Goal: Information Seeking & Learning: Learn about a topic

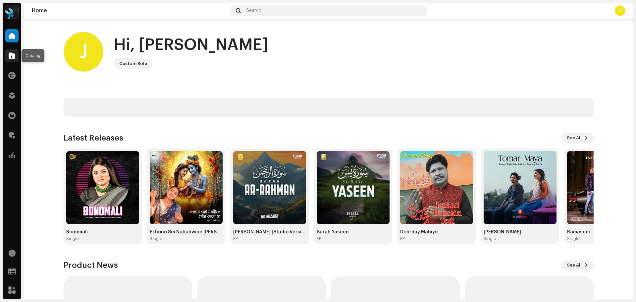
click at [16, 54] on div at bounding box center [11, 55] width 13 height 13
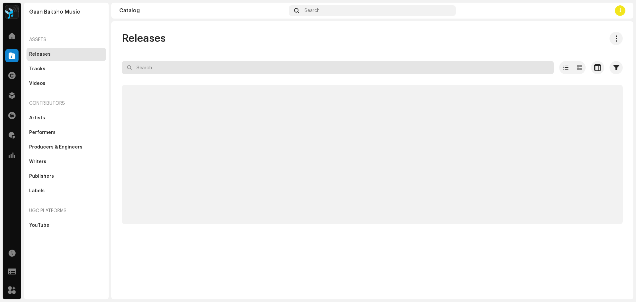
click at [225, 74] on input "text" at bounding box center [338, 67] width 432 height 13
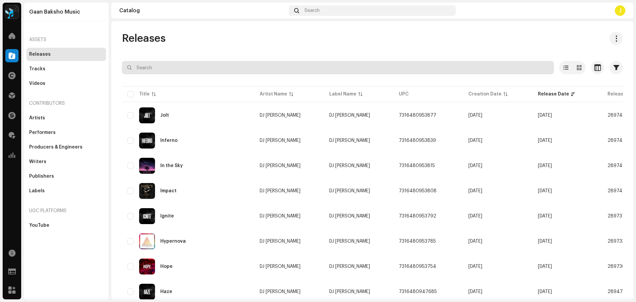
paste input "Proscreeption"
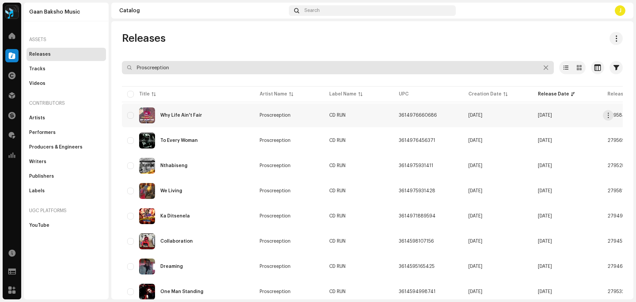
scroll to position [24, 0]
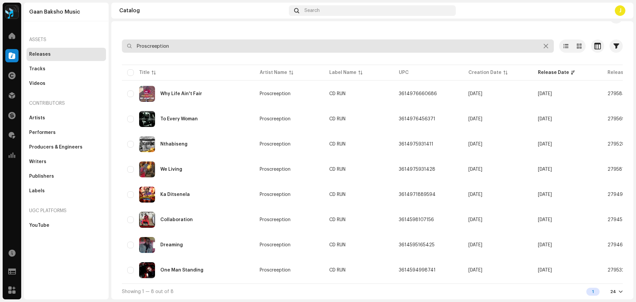
type input "Proscreeption"
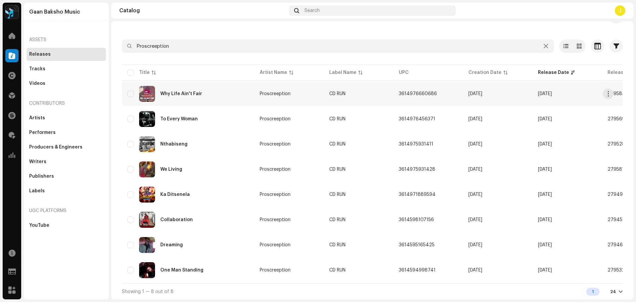
click at [226, 93] on div "Why Life Ain't Fair" at bounding box center [188, 94] width 122 height 16
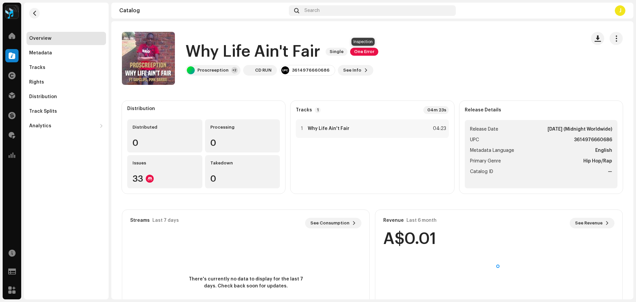
click at [363, 51] on span "One Error" at bounding box center [364, 52] width 28 height 8
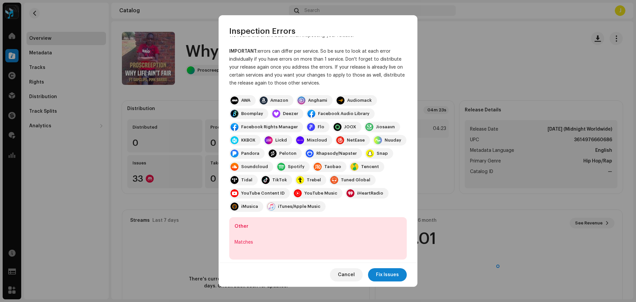
scroll to position [23, 0]
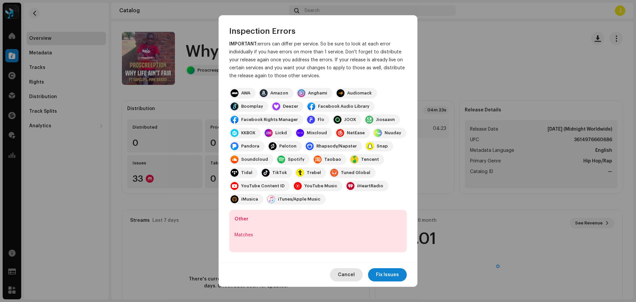
click at [350, 276] on span "Cancel" at bounding box center [346, 274] width 17 height 13
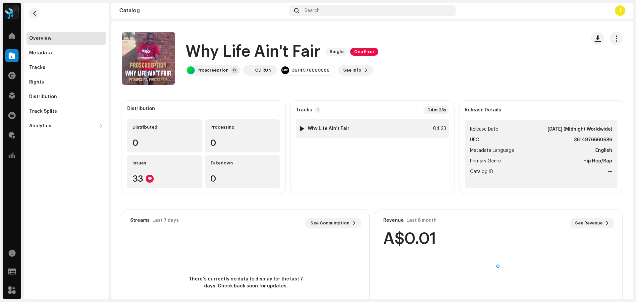
click at [368, 130] on div "1 Why Life Ain't Fair 04:23" at bounding box center [372, 128] width 153 height 19
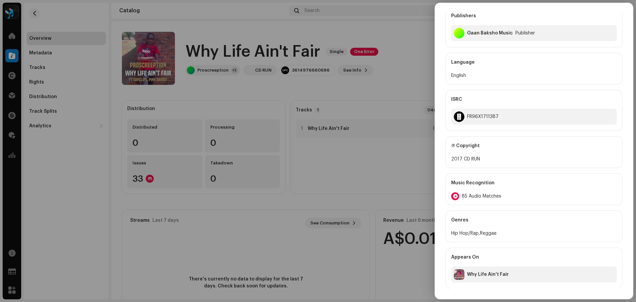
scroll to position [237, 0]
click at [477, 193] on span "85 Audio Matches" at bounding box center [481, 195] width 39 height 5
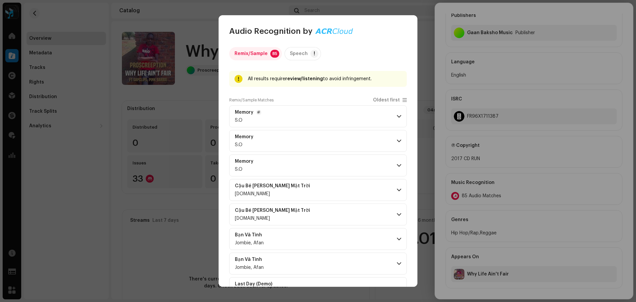
click at [398, 116] on span at bounding box center [399, 116] width 4 height 5
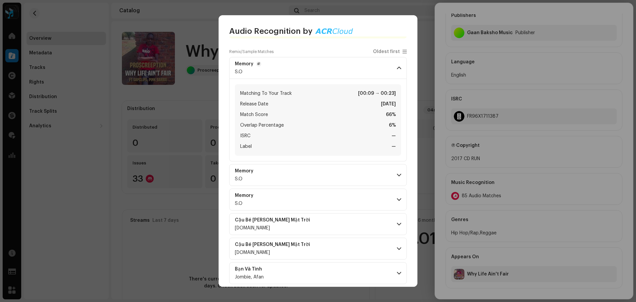
scroll to position [133, 0]
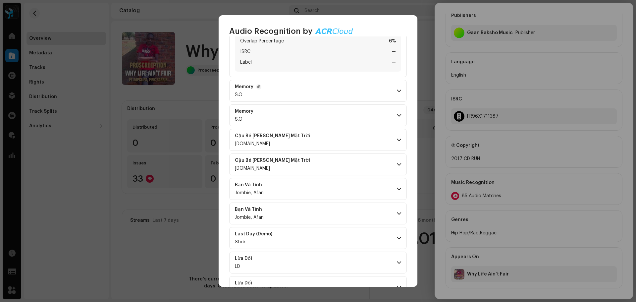
click at [397, 95] on p-accordion-header "Memory S.O" at bounding box center [318, 91] width 178 height 22
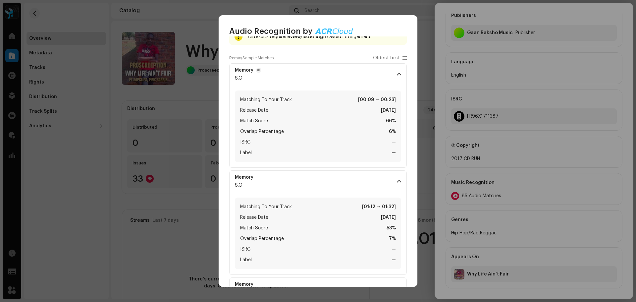
scroll to position [33, 0]
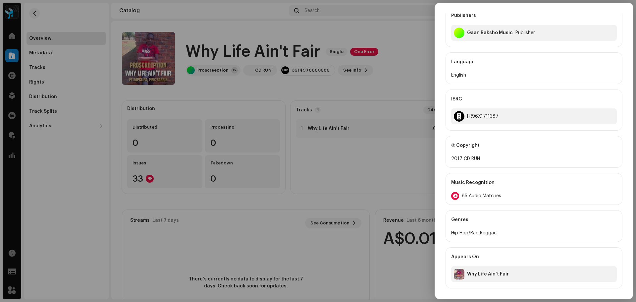
click at [184, 95] on div "Audio Recognition by Remix/Sample 85 Speech ! All results require review/listen…" at bounding box center [318, 151] width 636 height 302
click at [355, 89] on div at bounding box center [318, 151] width 636 height 302
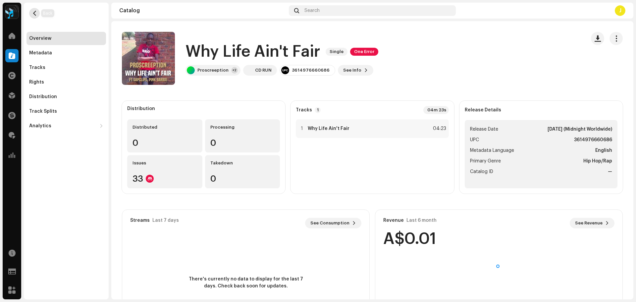
click at [35, 13] on span "button" at bounding box center [34, 13] width 5 height 5
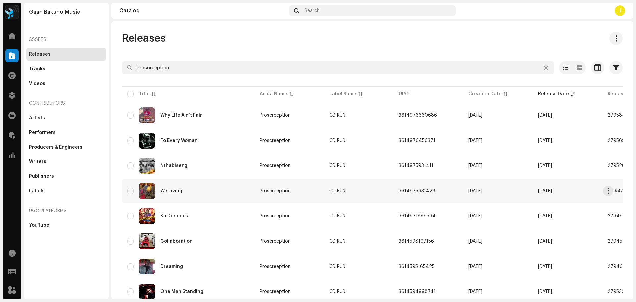
click at [224, 193] on div "We Living" at bounding box center [188, 191] width 122 height 16
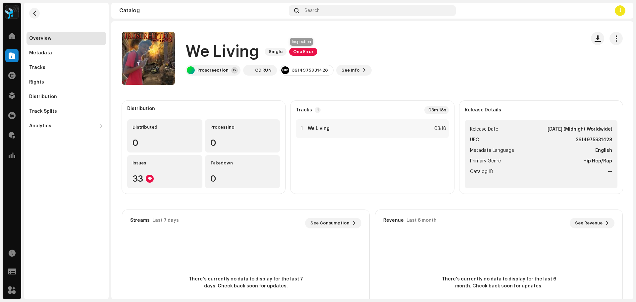
click at [302, 52] on span "One Error" at bounding box center [303, 52] width 28 height 8
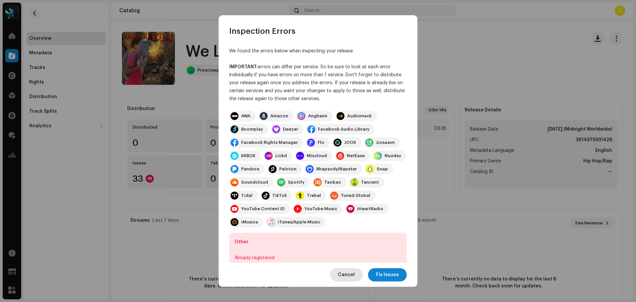
click at [350, 277] on span "Cancel" at bounding box center [346, 274] width 17 height 13
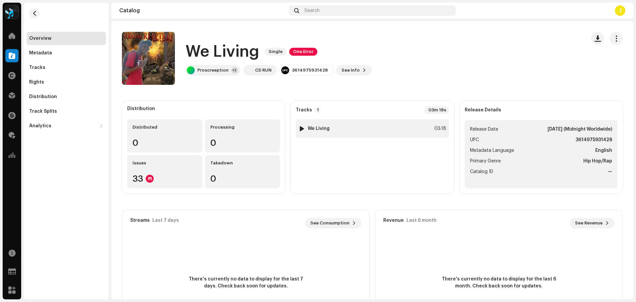
click at [381, 128] on div "1 We Living 03:18" at bounding box center [372, 128] width 153 height 19
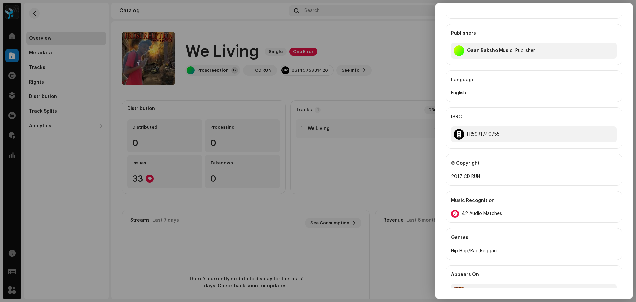
scroll to position [237, 0]
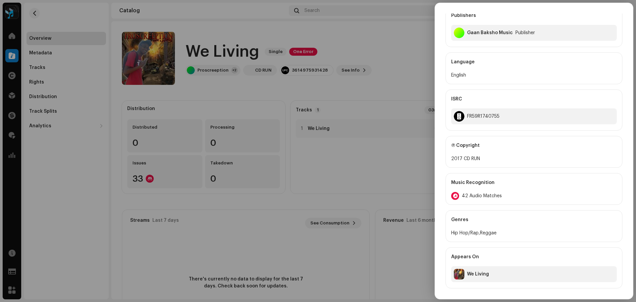
click at [477, 195] on span "42 Audio Matches" at bounding box center [482, 195] width 40 height 5
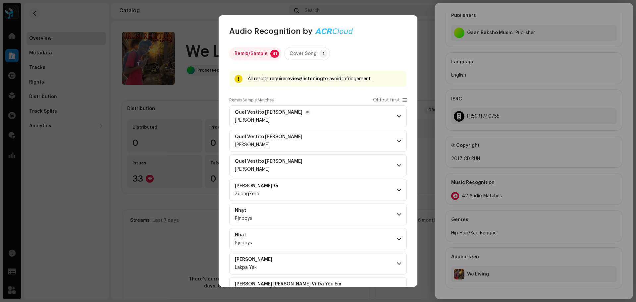
click at [397, 119] on span at bounding box center [399, 116] width 4 height 5
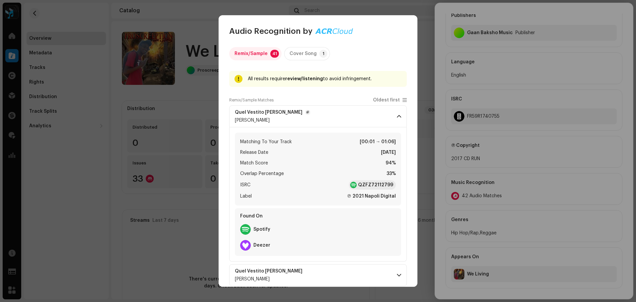
click at [397, 119] on span at bounding box center [399, 116] width 4 height 5
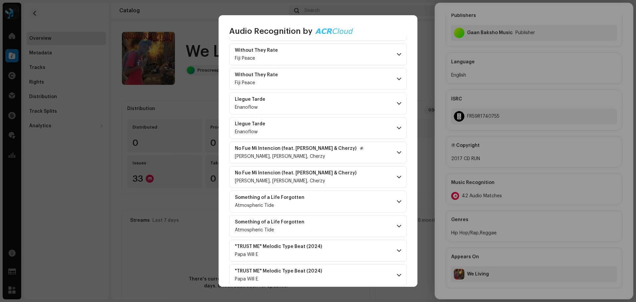
scroll to position [832, 0]
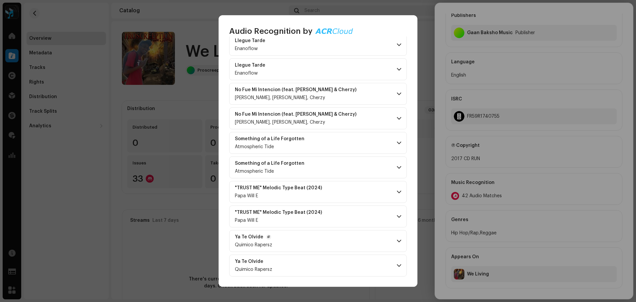
click at [390, 238] on p-accordion-header "Ya Te Olvide Quimico Rapersz" at bounding box center [318, 241] width 178 height 22
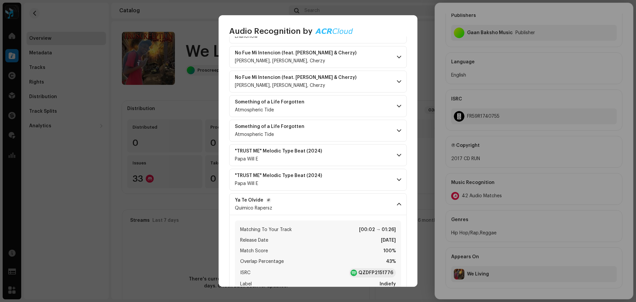
scroll to position [931, 0]
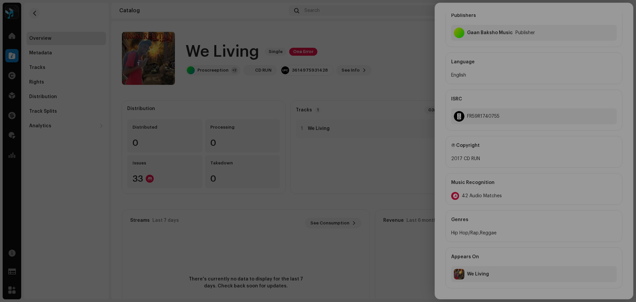
click at [187, 91] on div "Audio Recognition by Remix/Sample 41 Cover Song 1 All results require review/li…" at bounding box center [318, 151] width 636 height 302
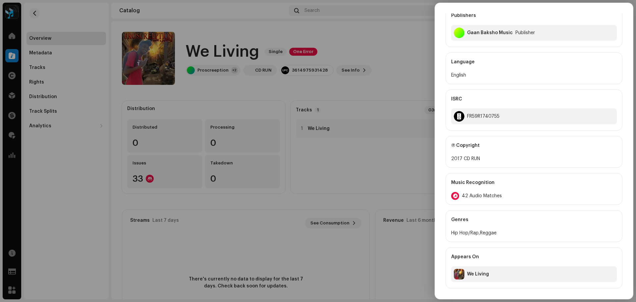
scroll to position [5345, 0]
click at [356, 37] on div at bounding box center [318, 151] width 636 height 302
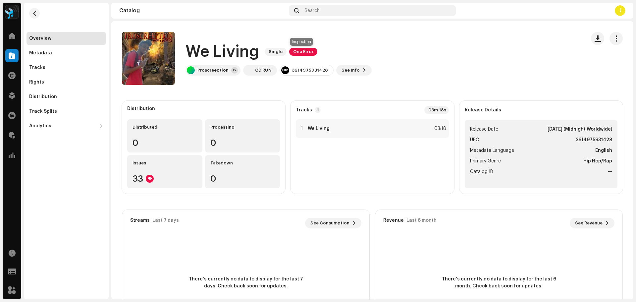
click at [300, 54] on span "One Error" at bounding box center [303, 52] width 28 height 8
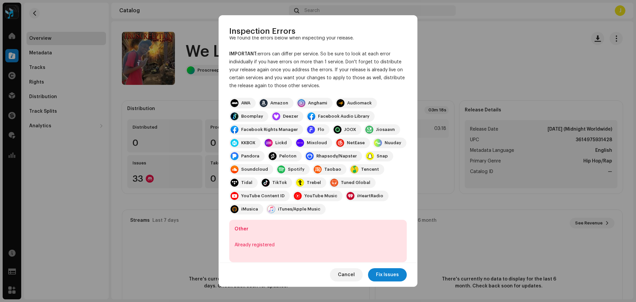
scroll to position [23, 0]
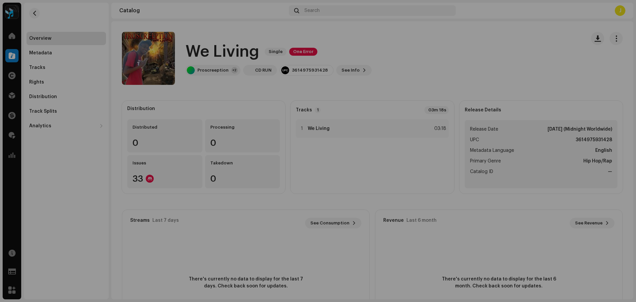
click at [171, 204] on div "Inspection Errors We found the errors below when inspecting your release. IMPOR…" at bounding box center [318, 151] width 636 height 302
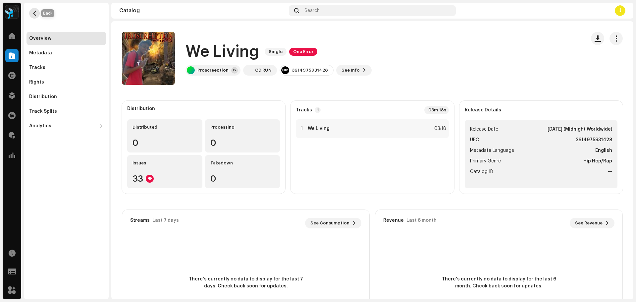
click at [37, 16] on span "button" at bounding box center [34, 13] width 5 height 5
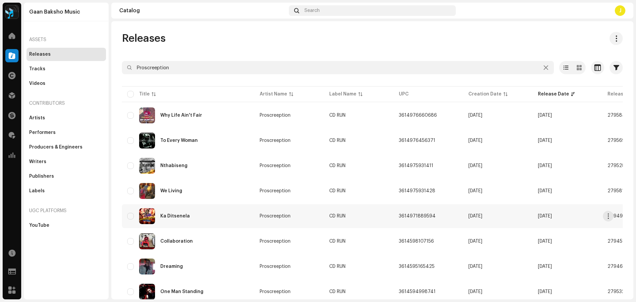
scroll to position [24, 0]
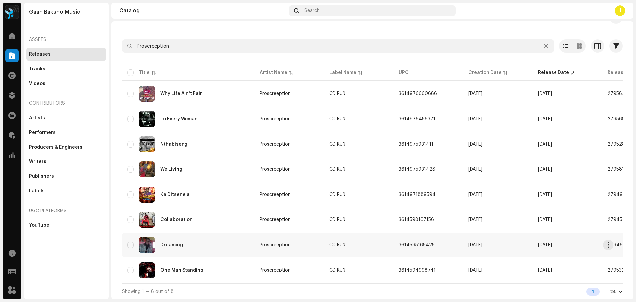
click at [215, 245] on div "Dreaming" at bounding box center [188, 245] width 122 height 16
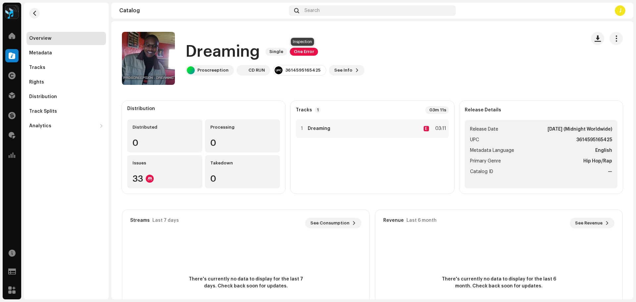
click at [293, 52] on span "One Error" at bounding box center [304, 52] width 28 height 8
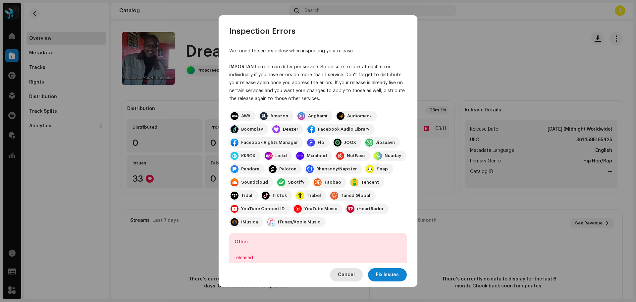
click at [350, 279] on span "Cancel" at bounding box center [346, 274] width 17 height 13
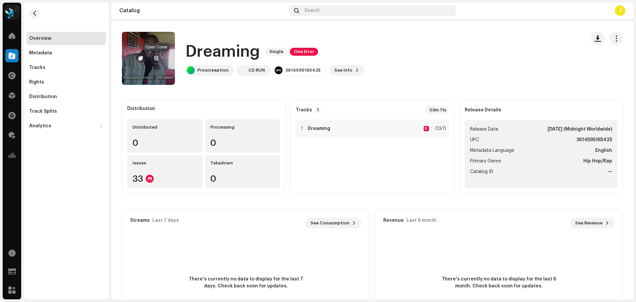
click at [156, 57] on span "button" at bounding box center [156, 58] width 5 height 5
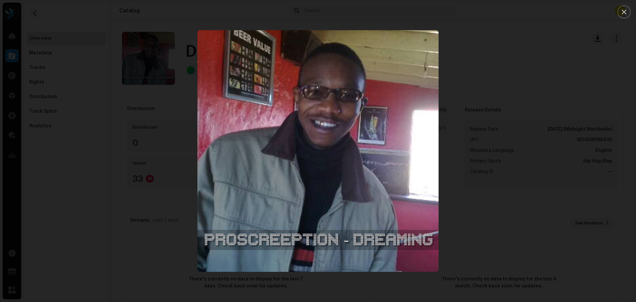
click at [480, 56] on div at bounding box center [318, 151] width 636 height 302
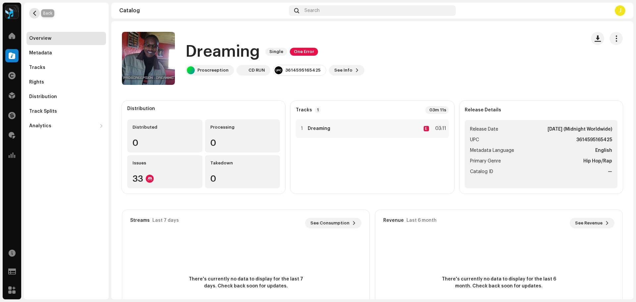
click at [32, 11] on span "button" at bounding box center [34, 13] width 5 height 5
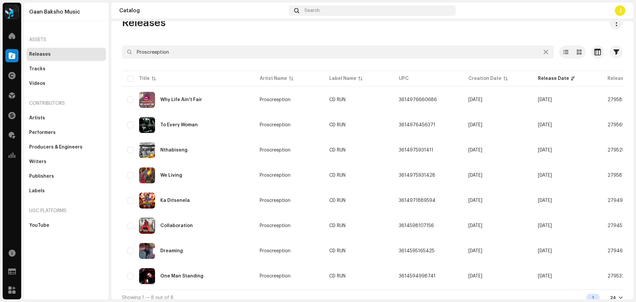
scroll to position [24, 0]
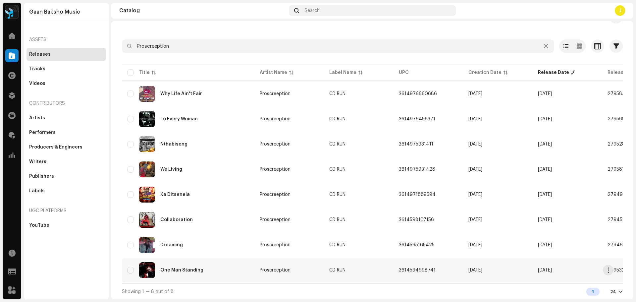
click at [222, 268] on div "One Man Standing" at bounding box center [188, 270] width 122 height 16
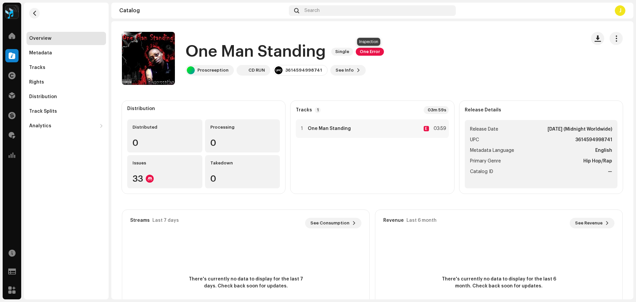
click at [359, 51] on span "One Error" at bounding box center [370, 52] width 28 height 8
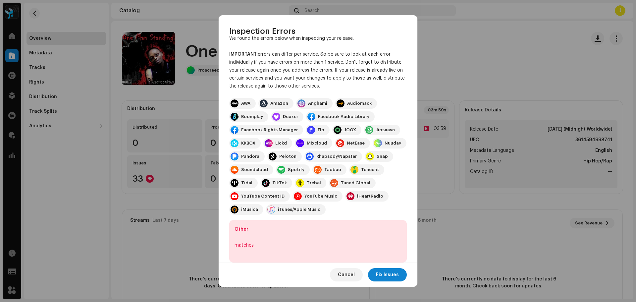
scroll to position [23, 0]
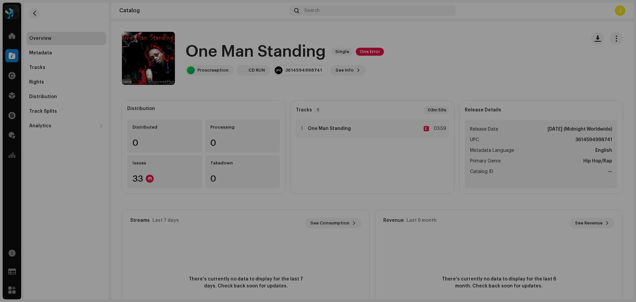
click at [441, 64] on div "Inspection Errors We found the errors below when inspecting your release. IMPOR…" at bounding box center [318, 151] width 636 height 302
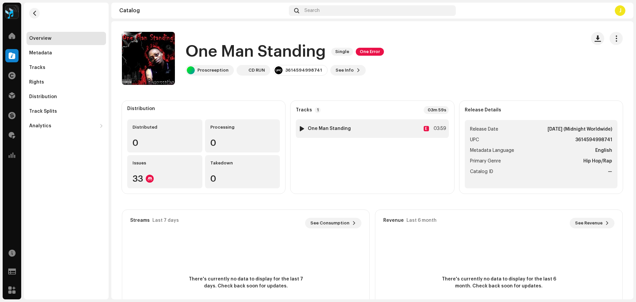
click at [394, 125] on div "1 One Man Standing E 03:59" at bounding box center [372, 128] width 153 height 19
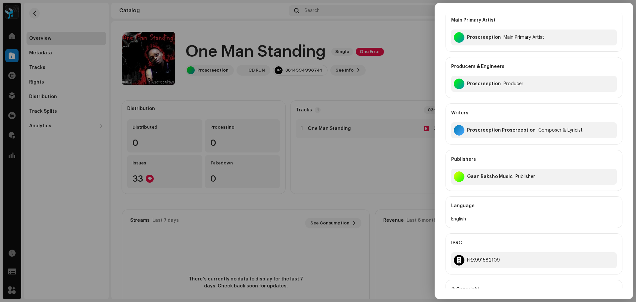
scroll to position [166, 0]
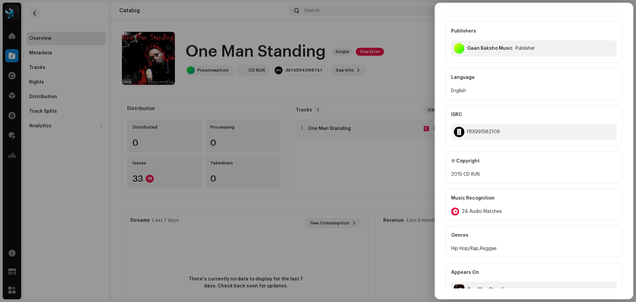
click at [482, 211] on span "24 Audio Matches" at bounding box center [482, 211] width 40 height 5
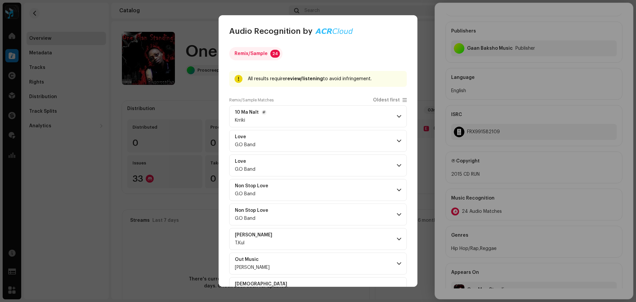
click at [372, 114] on p-accordion-header "10 Ma Nalt Krriki" at bounding box center [318, 116] width 178 height 22
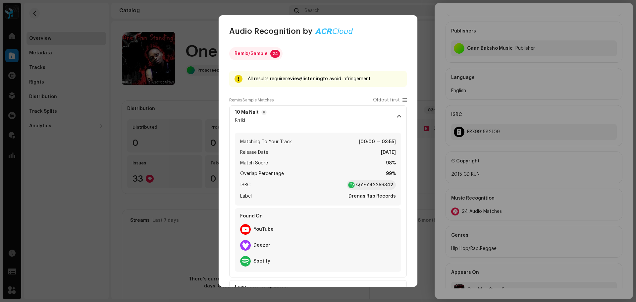
click at [393, 116] on p-accordion-header "10 Ma Nalt Krriki" at bounding box center [318, 116] width 178 height 22
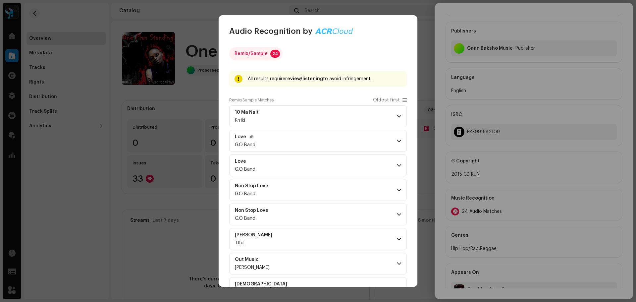
click at [394, 140] on p-accordion-header "Love G.O Band" at bounding box center [318, 141] width 178 height 22
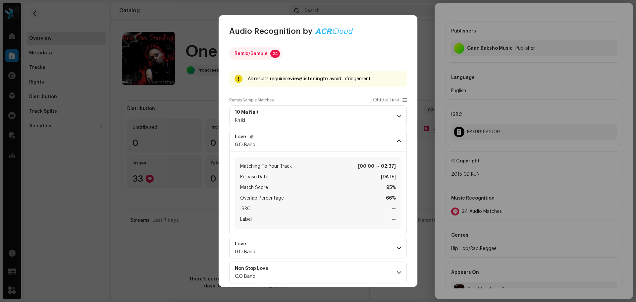
click at [397, 140] on span at bounding box center [399, 140] width 4 height 5
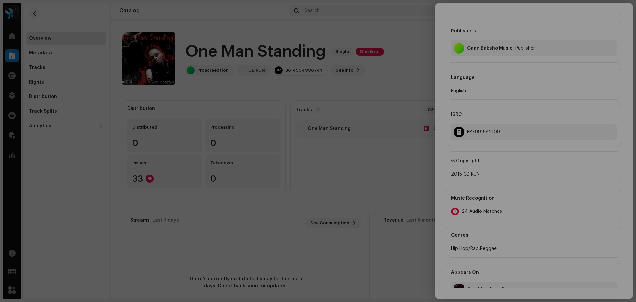
drag, startPoint x: 420, startPoint y: 15, endPoint x: 404, endPoint y: 15, distance: 16.2
click at [420, 15] on div "Audio Recognition by Remix/Sample 24 All results require review/listening to av…" at bounding box center [318, 151] width 636 height 302
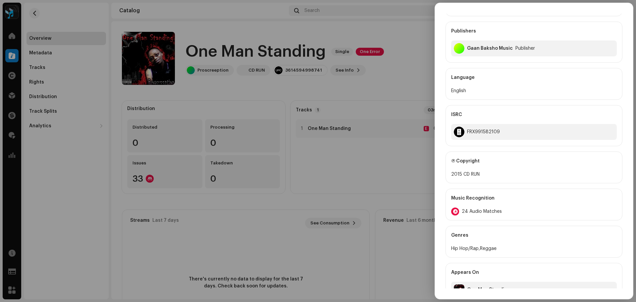
click at [32, 13] on div at bounding box center [318, 151] width 636 height 302
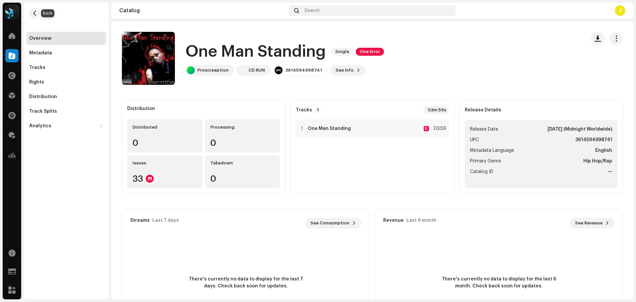
click at [32, 13] on span "button" at bounding box center [34, 13] width 5 height 5
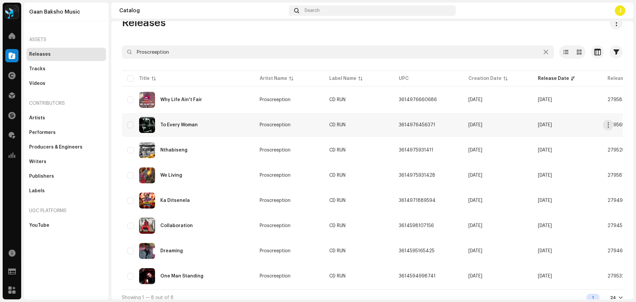
scroll to position [24, 0]
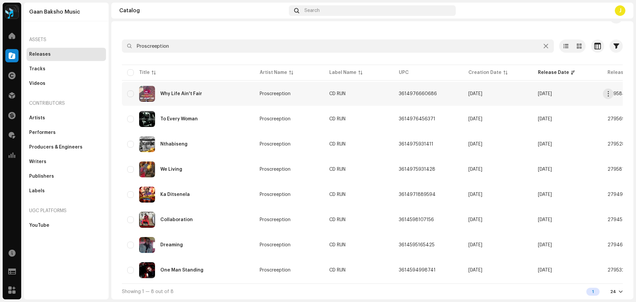
click at [214, 87] on div "Why Life Ain't Fair" at bounding box center [188, 94] width 122 height 16
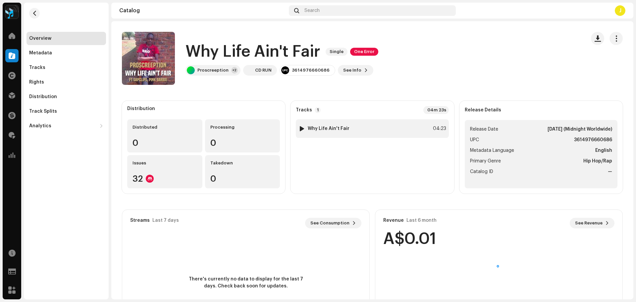
click at [359, 127] on div "1 Why Life Ain't Fair 04:23" at bounding box center [372, 128] width 153 height 19
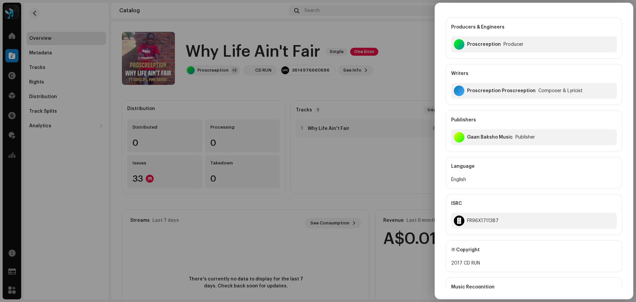
scroll to position [232, 0]
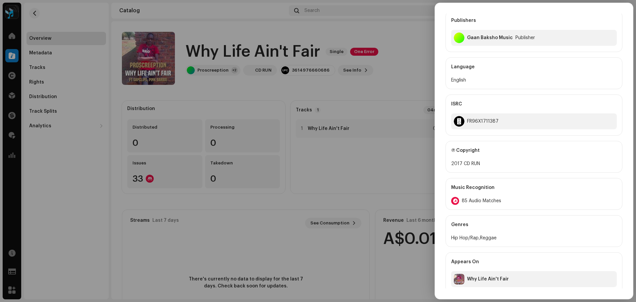
click at [477, 201] on span "85 Audio Matches" at bounding box center [481, 200] width 39 height 5
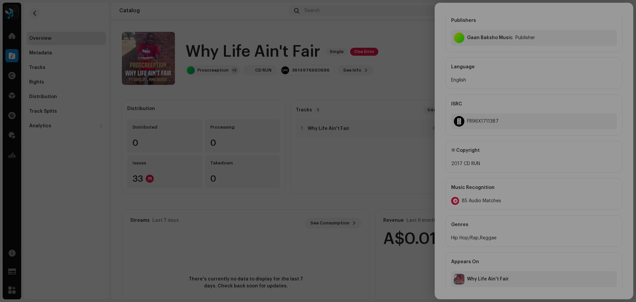
click at [622, 154] on div "Audio Recognition by Remix/Sample 85 Speech ! All results require review/listen…" at bounding box center [318, 151] width 636 height 302
